Goal: Task Accomplishment & Management: Manage account settings

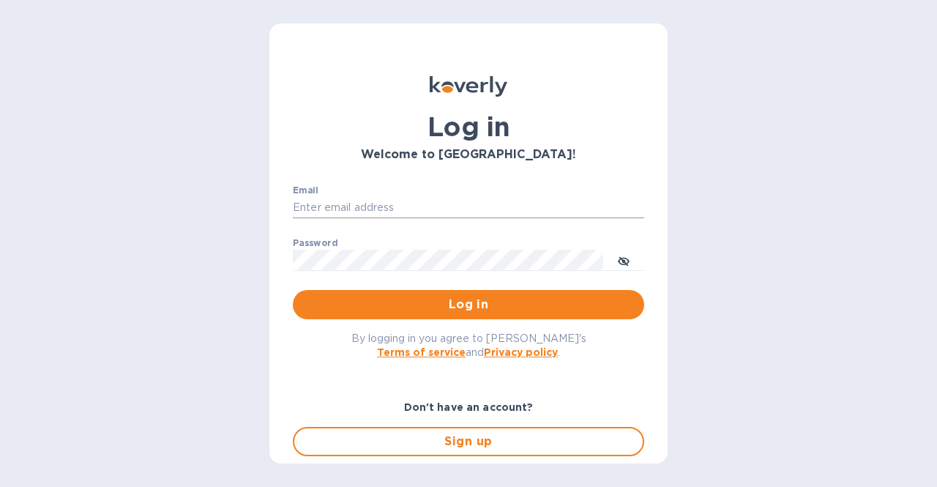
click at [334, 209] on input "Email" at bounding box center [468, 208] width 351 height 22
type input "esalgado@tradewindsspecialty.com"
click at [293, 290] on button "Log in" at bounding box center [468, 304] width 351 height 29
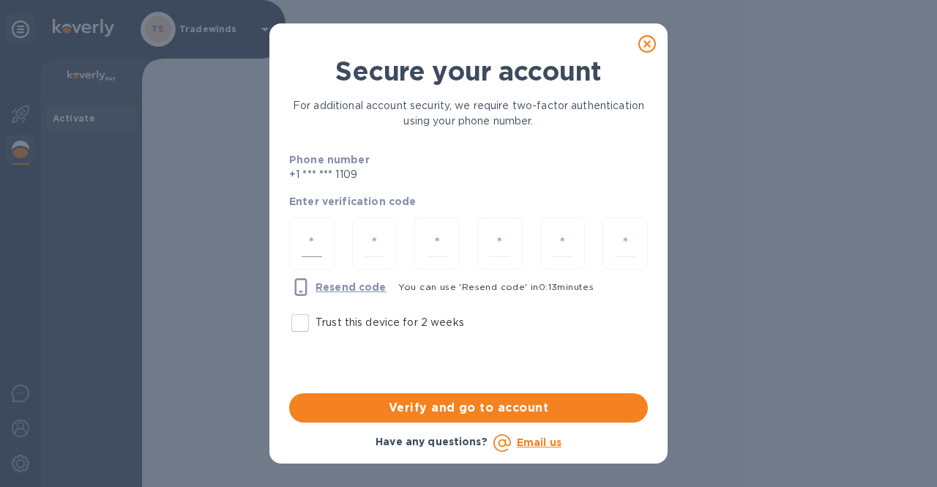
click at [308, 247] on input "number" at bounding box center [312, 243] width 21 height 27
type input "7"
type input "9"
type input "0"
type input "3"
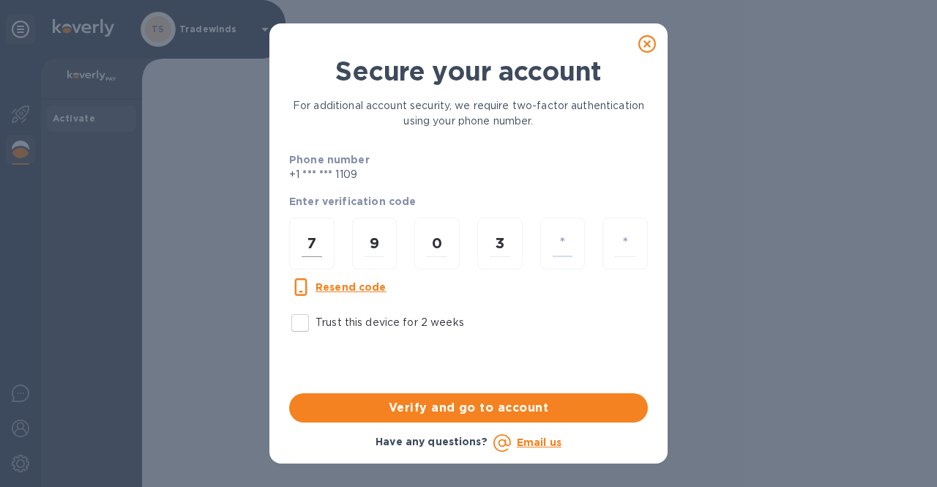
type input "5"
type input "6"
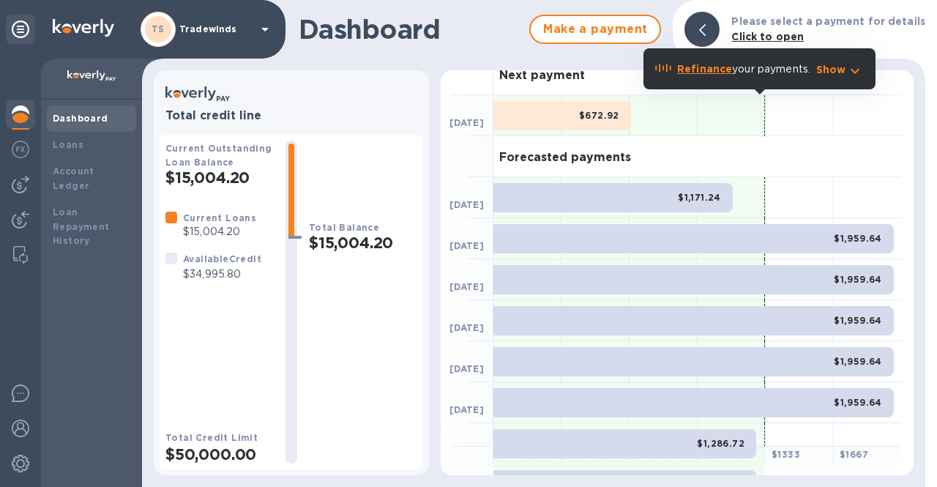
scroll to position [11, 0]
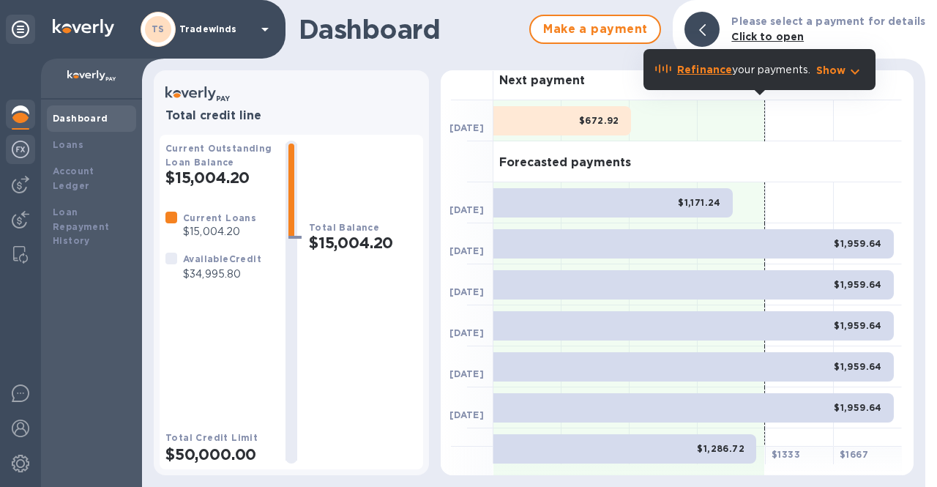
click at [21, 146] on img at bounding box center [21, 150] width 18 height 18
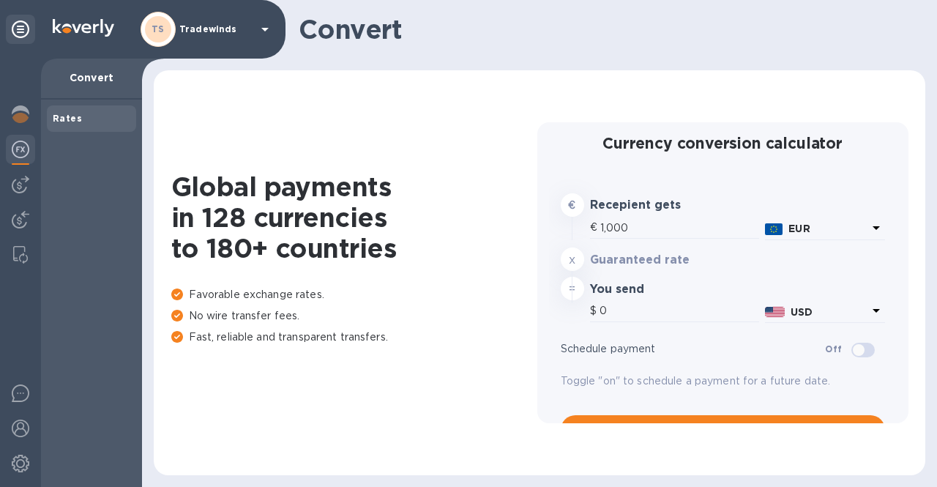
type input "1,179.13"
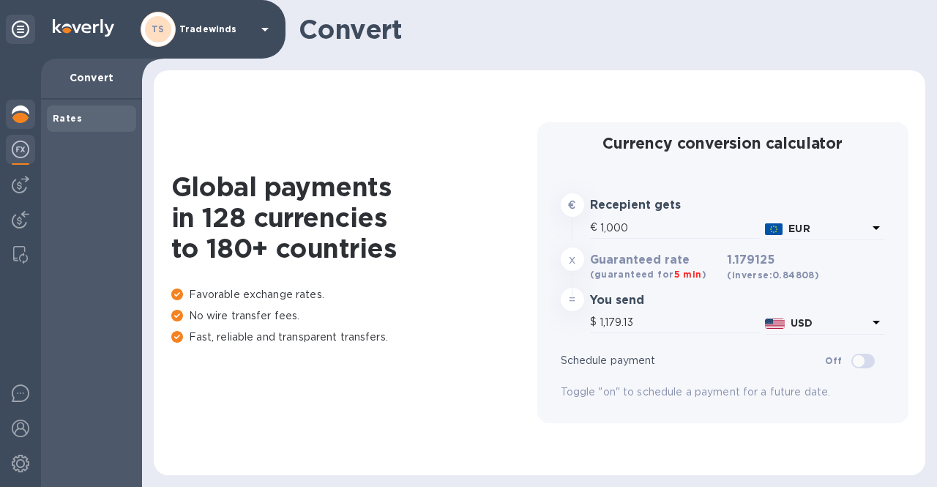
click at [25, 119] on img at bounding box center [21, 114] width 18 height 18
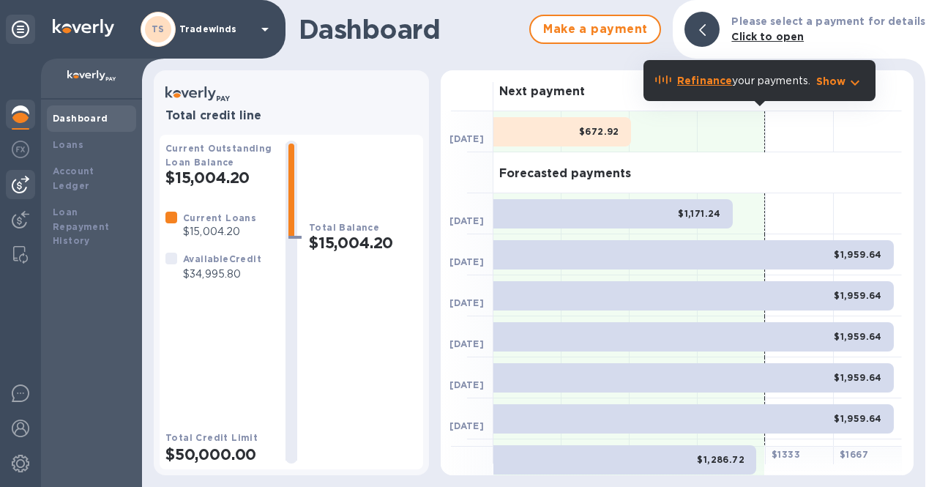
click at [29, 185] on img at bounding box center [21, 185] width 18 height 18
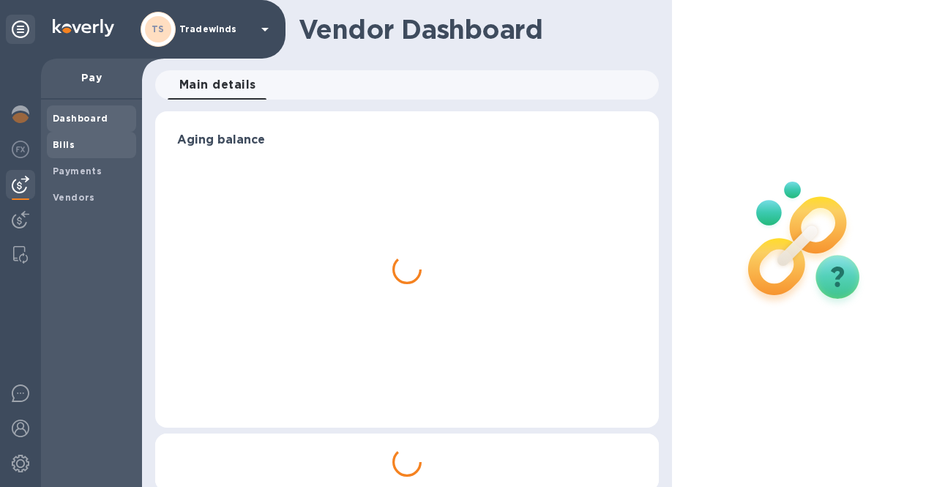
click at [83, 146] on span "Bills" at bounding box center [92, 145] width 78 height 15
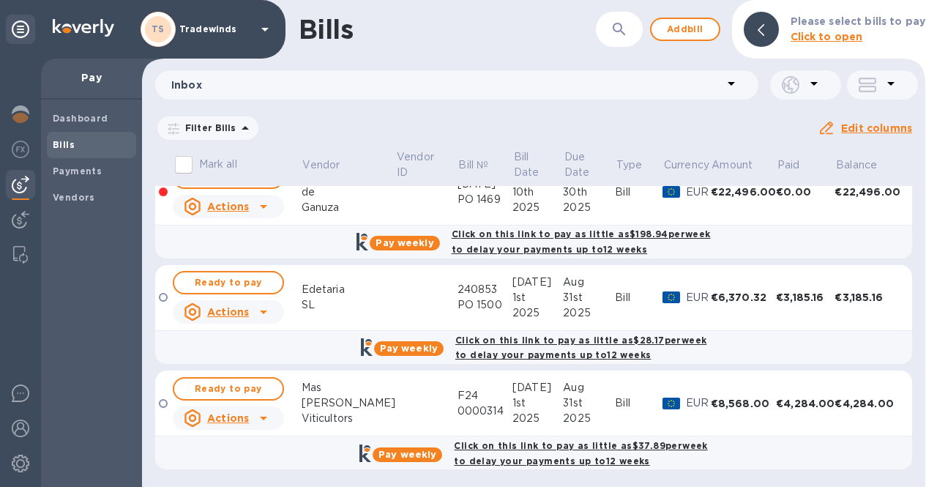
scroll to position [18, 0]
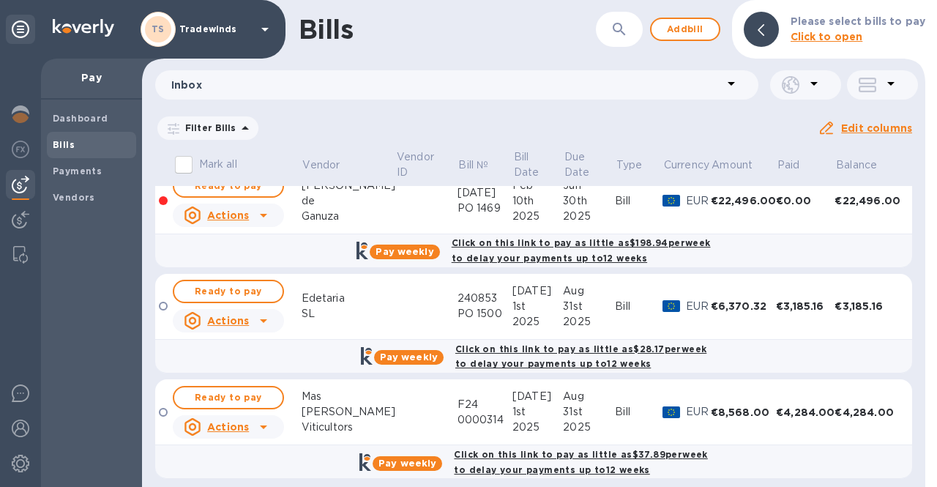
drag, startPoint x: 919, startPoint y: 201, endPoint x: 918, endPoint y: 152, distance: 48.3
click at [918, 152] on div "Mark all Vendor Vendor ID Bill № Bill Date Due Date Type Currency Amount Paid B…" at bounding box center [533, 317] width 783 height 339
click at [305, 260] on div "Pay weekly Click on this link to pay as little as $198.94 per week to delay you…" at bounding box center [534, 250] width 767 height 42
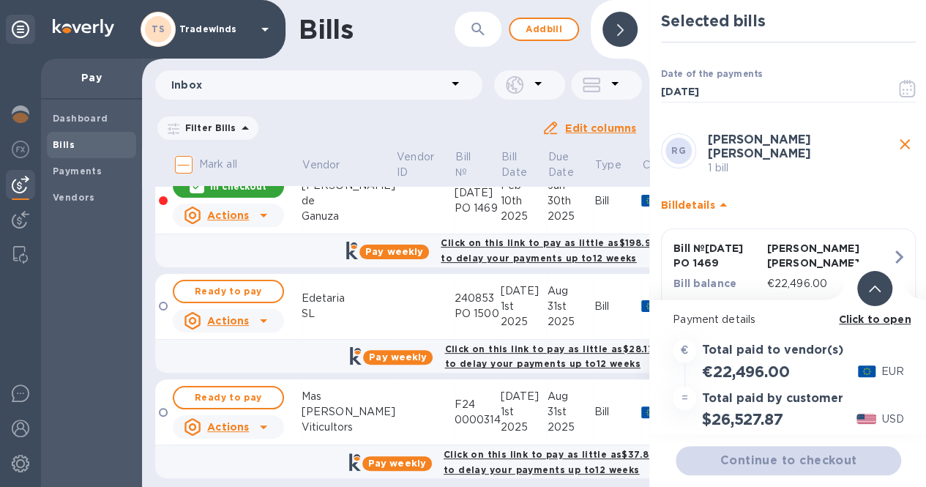
click at [628, 31] on div at bounding box center [620, 29] width 35 height 35
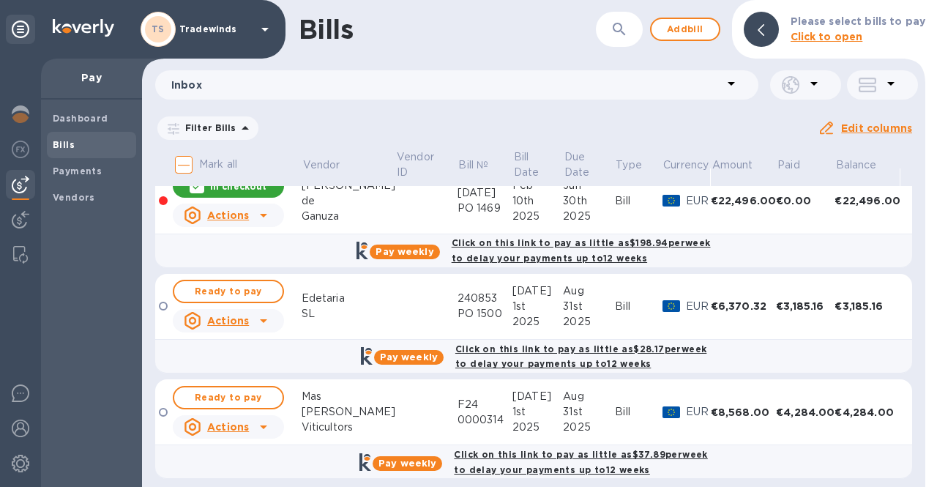
click at [217, 193] on div "In checkout" at bounding box center [228, 185] width 111 height 23
click at [0, 0] on span "[DATE] to [DATE]" at bounding box center [0, 0] width 0 height 0
click at [0, 0] on icon "button" at bounding box center [0, 0] width 0 height 0
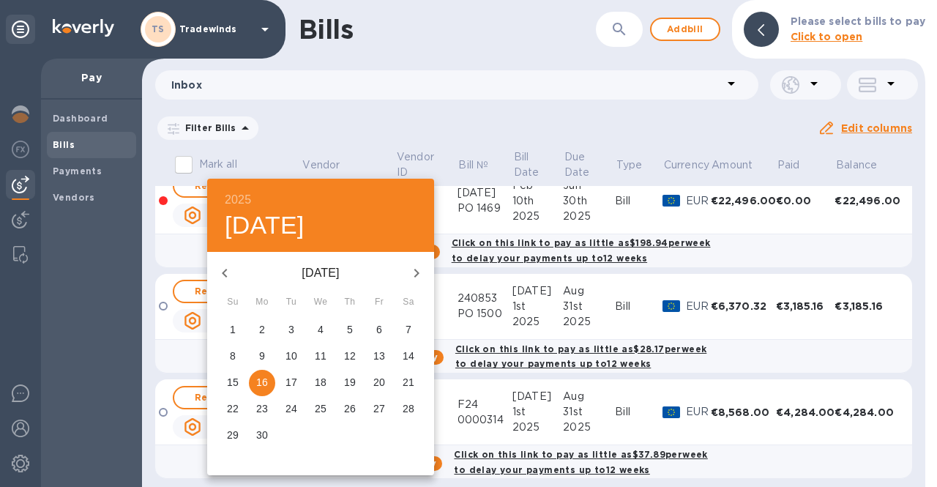
click at [228, 275] on icon "button" at bounding box center [225, 273] width 18 height 18
click at [293, 330] on p "1" at bounding box center [291, 329] width 6 height 15
type input "[DATE]"
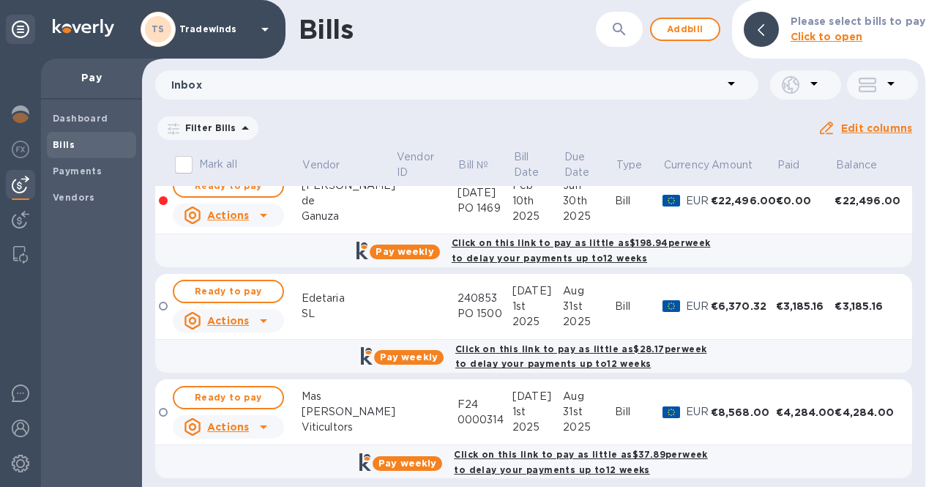
click at [0, 0] on u "Apply" at bounding box center [0, 0] width 0 height 0
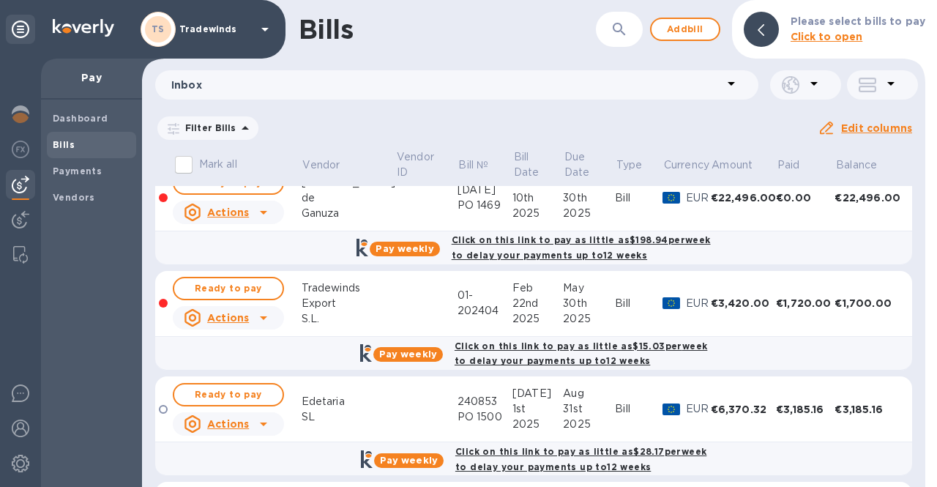
scroll to position [0, 0]
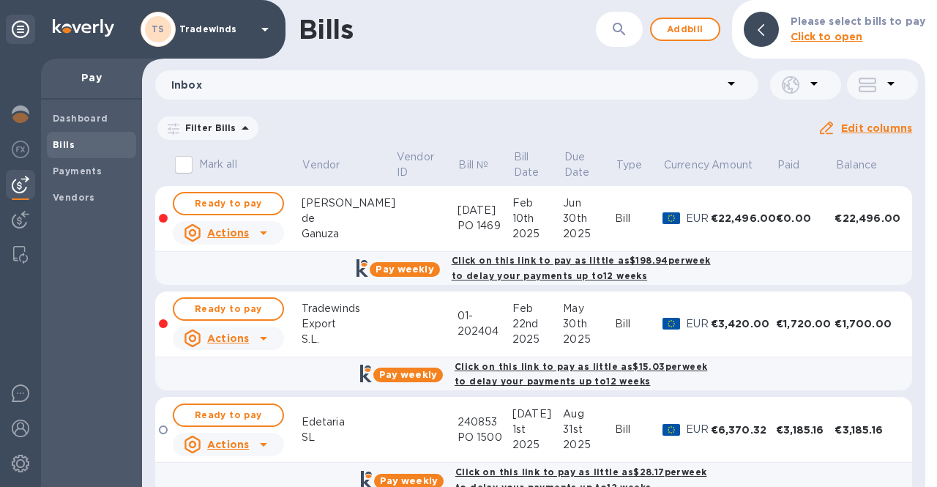
click at [0, 0] on span "[DATE] to [DATE]" at bounding box center [0, 0] width 0 height 0
click at [0, 0] on icon "button" at bounding box center [0, 0] width 0 height 0
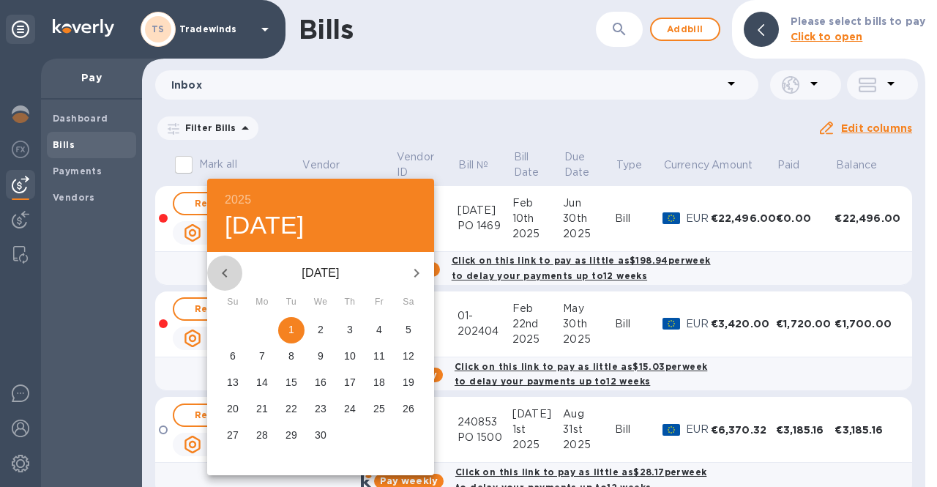
click at [227, 272] on icon "button" at bounding box center [225, 273] width 18 height 18
click at [327, 324] on span "1" at bounding box center [321, 329] width 26 height 15
type input "[DATE]"
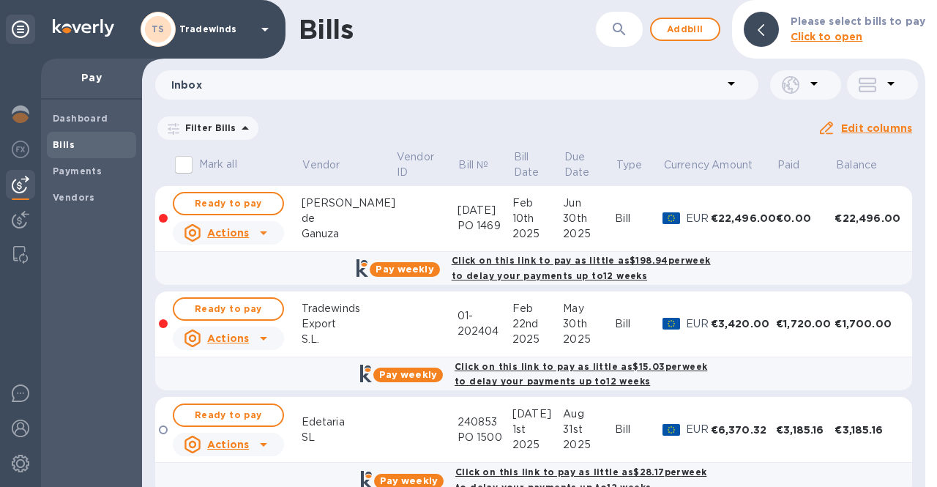
click at [0, 0] on u "Apply" at bounding box center [0, 0] width 0 height 0
